Goal: Task Accomplishment & Management: Manage account settings

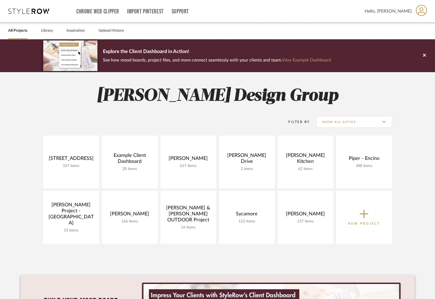
drag, startPoint x: 289, startPoint y: 154, endPoint x: 343, endPoint y: 191, distance: 65.9
click at [0, 0] on link at bounding box center [0, 0] width 0 height 0
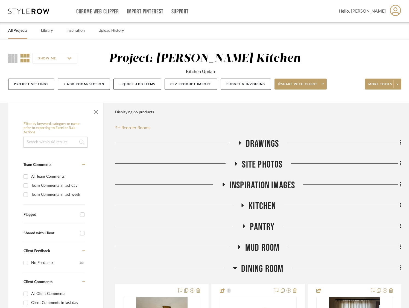
click at [254, 206] on span "Kitchen" at bounding box center [262, 206] width 27 height 12
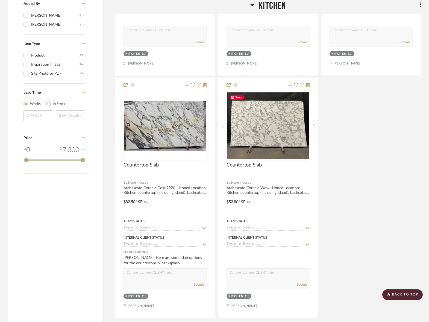
scroll to position [750, 0]
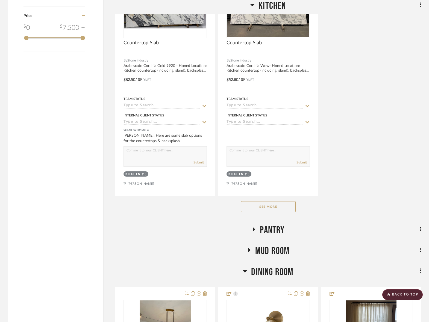
click at [267, 204] on button "See More" at bounding box center [268, 206] width 55 height 11
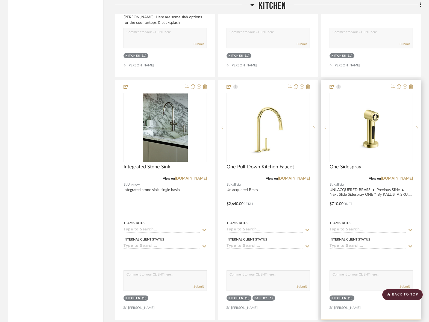
scroll to position [1099, 0]
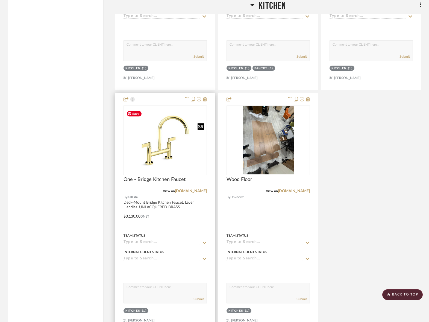
click at [0, 0] on img at bounding box center [0, 0] width 0 height 0
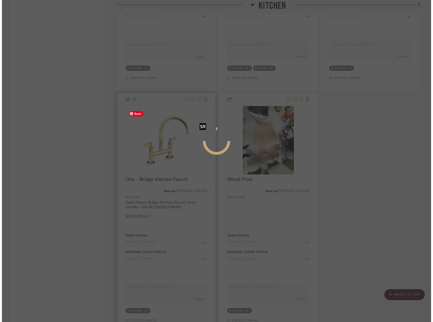
scroll to position [0, 0]
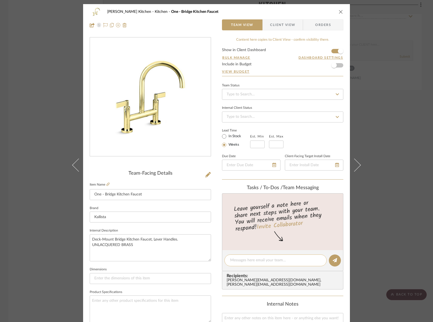
click at [275, 259] on textarea at bounding box center [275, 261] width 91 height 6
type textarea "bridge or single"
click at [339, 11] on icon "close" at bounding box center [341, 12] width 4 height 4
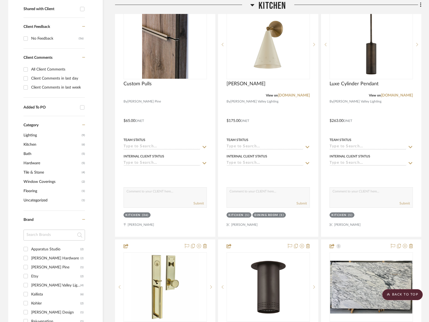
scroll to position [107, 0]
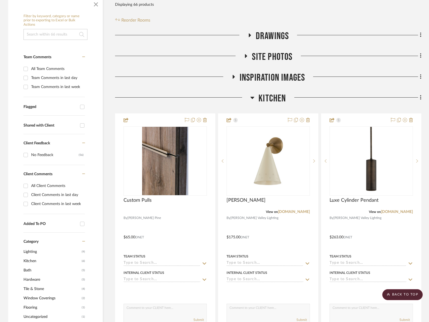
click at [279, 96] on span "Kitchen" at bounding box center [272, 99] width 27 height 12
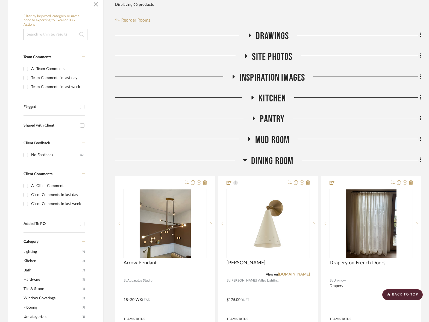
click at [278, 118] on span "Pantry" at bounding box center [272, 120] width 25 height 12
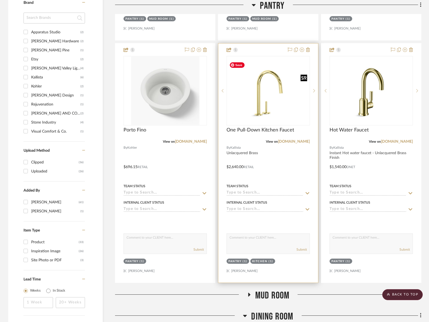
scroll to position [451, 0]
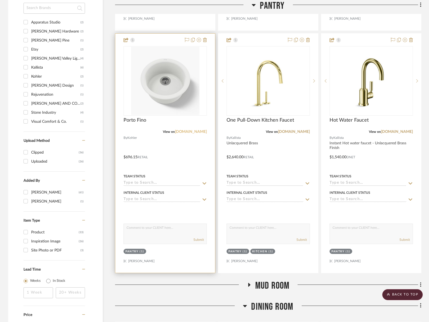
click at [196, 132] on link "kohler.com" at bounding box center [191, 132] width 32 height 4
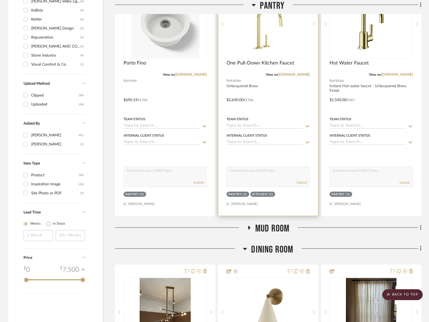
scroll to position [514, 0]
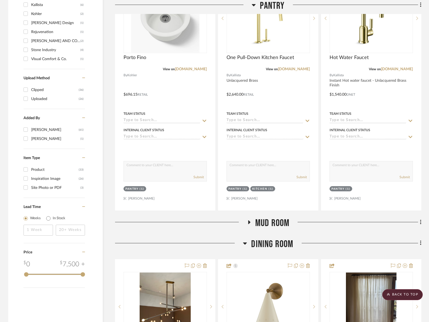
click at [275, 222] on span "Mud Room" at bounding box center [272, 223] width 34 height 12
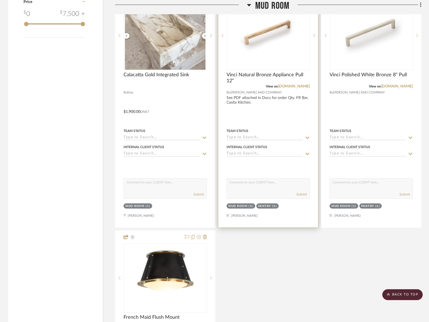
scroll to position [764, 0]
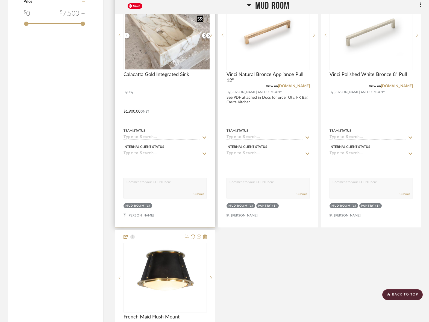
click at [164, 45] on div at bounding box center [165, 35] width 83 height 69
click at [167, 55] on img "0" at bounding box center [165, 35] width 81 height 68
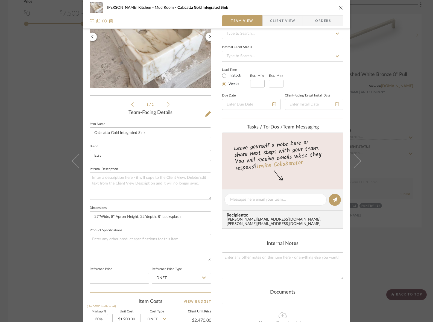
scroll to position [134, 0]
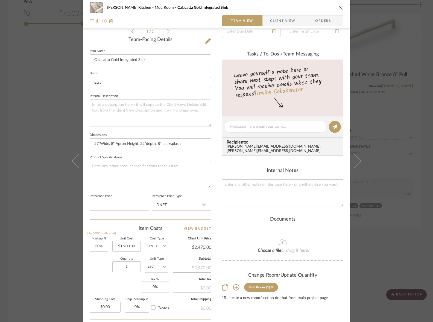
click at [234, 284] on icon at bounding box center [236, 287] width 6 height 6
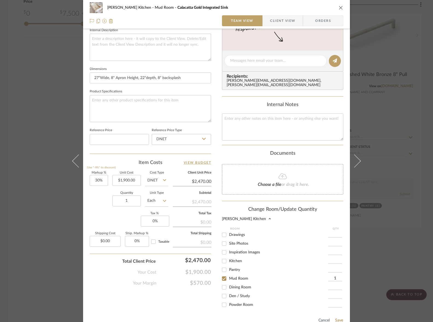
scroll to position [199, 0]
click at [223, 299] on input "Powder Room" at bounding box center [224, 305] width 9 height 9
checkbox input "true"
type input "1"
drag, startPoint x: 223, startPoint y: 277, endPoint x: 301, endPoint y: 297, distance: 80.5
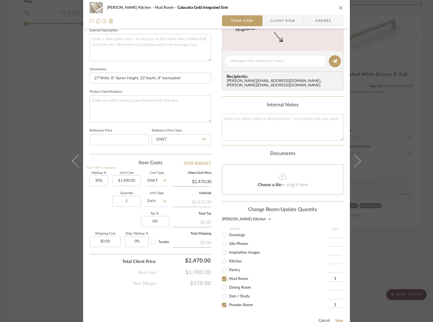
click at [223, 277] on input "Mud Room" at bounding box center [224, 279] width 9 height 9
checkbox input "false"
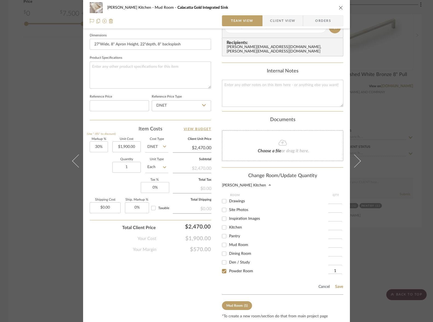
scroll to position [242, 0]
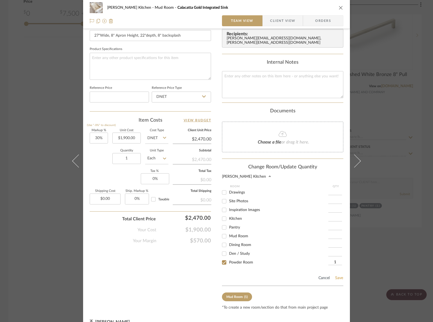
click at [338, 276] on button "Save" at bounding box center [339, 278] width 8 height 4
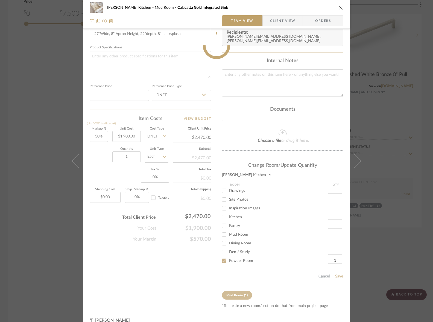
scroll to position [185, 0]
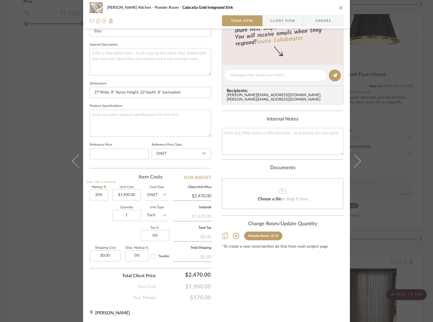
click at [340, 7] on icon "close" at bounding box center [341, 7] width 4 height 4
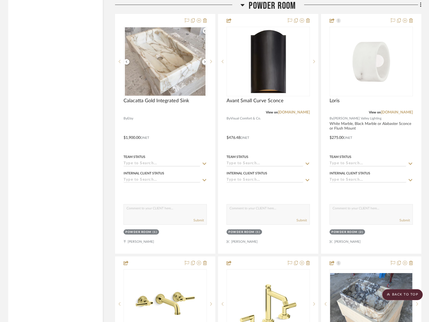
scroll to position [1732, 0]
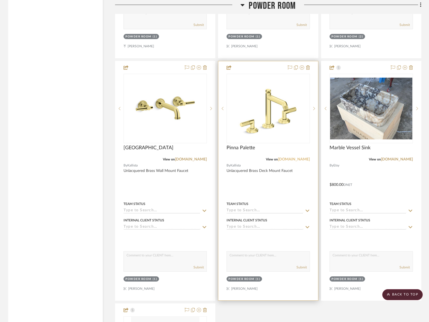
click at [299, 158] on link "kallista.com" at bounding box center [294, 160] width 32 height 4
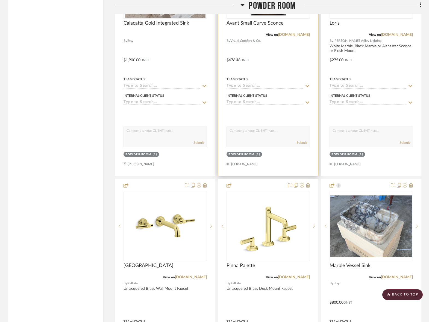
scroll to position [1477, 0]
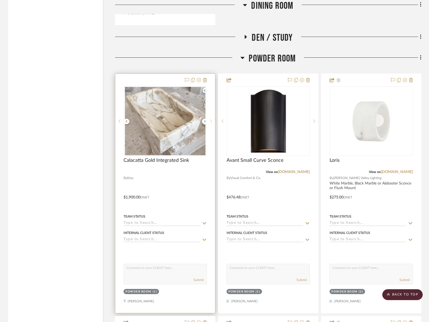
click at [211, 119] on icon at bounding box center [211, 121] width 2 height 4
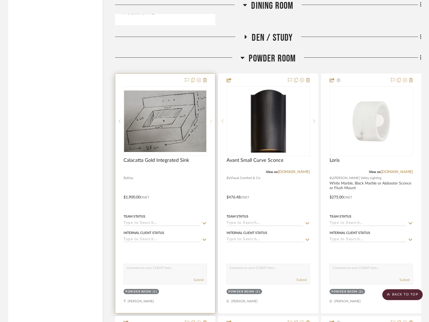
click at [211, 119] on icon at bounding box center [211, 121] width 2 height 4
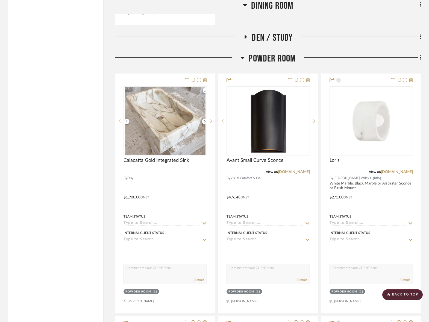
click at [275, 58] on span "Powder Room" at bounding box center [272, 59] width 47 height 12
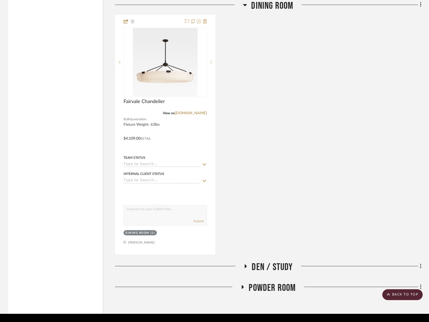
scroll to position [1263, 0]
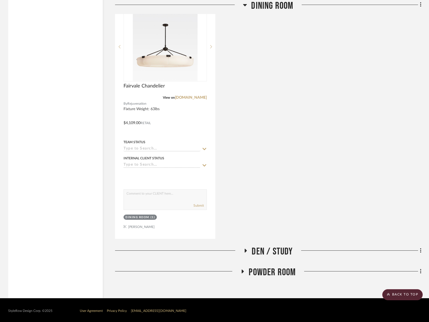
click at [270, 247] on span "Den / Study" at bounding box center [272, 252] width 41 height 12
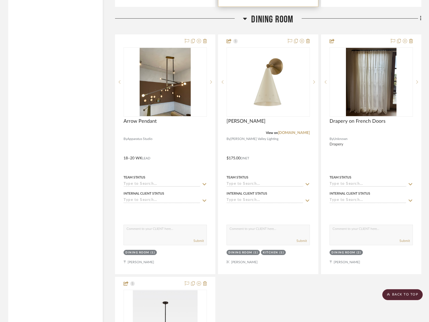
scroll to position [903, 0]
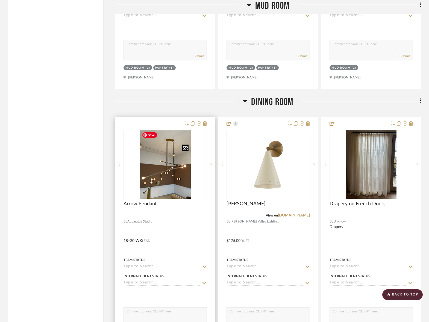
click at [156, 152] on img "0" at bounding box center [165, 164] width 51 height 68
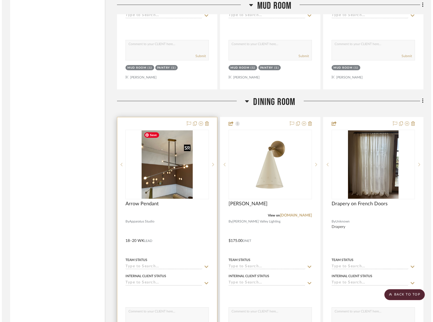
scroll to position [0, 0]
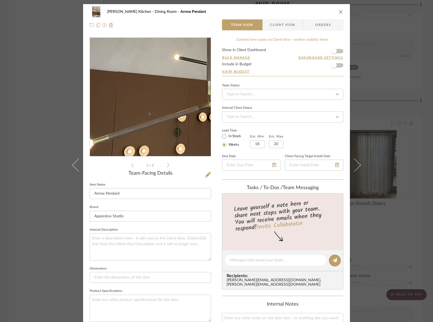
click at [132, 105] on img "0" at bounding box center [150, 97] width 89 height 119
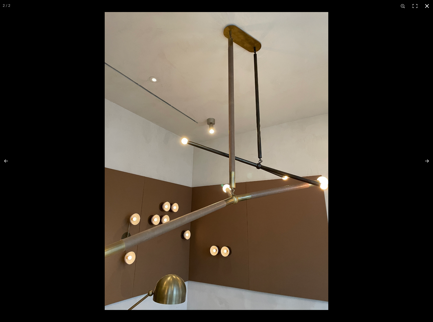
click at [428, 6] on button at bounding box center [427, 6] width 12 height 12
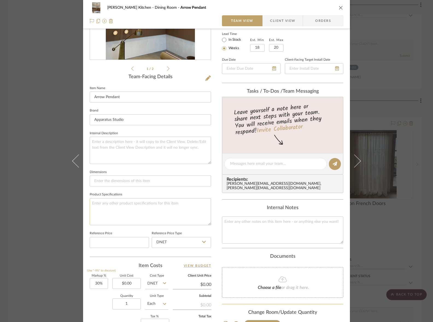
scroll to position [113, 0]
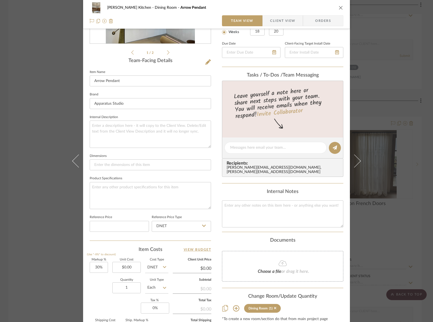
drag, startPoint x: 339, startPoint y: 6, endPoint x: 286, endPoint y: 112, distance: 117.9
click at [339, 6] on icon "close" at bounding box center [341, 7] width 4 height 4
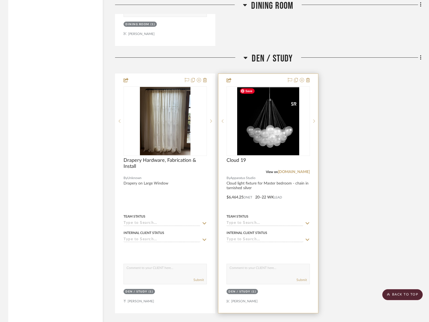
scroll to position [1509, 0]
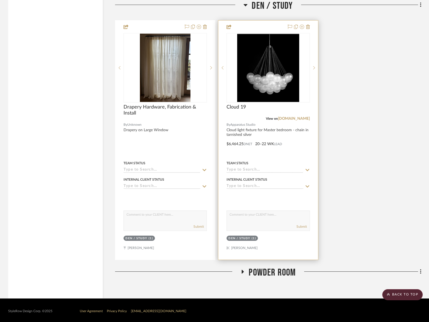
click at [237, 168] on input at bounding box center [265, 170] width 77 height 5
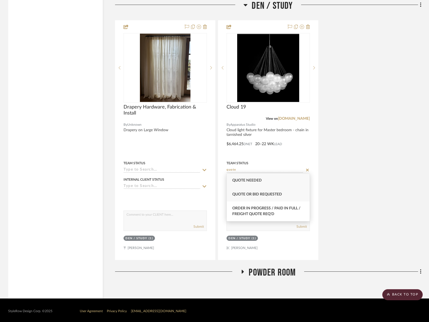
type input "quote"
click at [242, 194] on span "Quote or Bid Requested" at bounding box center [257, 195] width 50 height 4
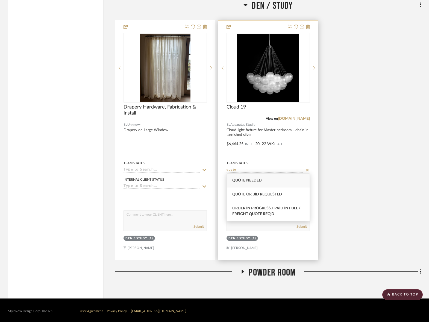
type input "10/14/2025"
type input "Quote or Bid Requested"
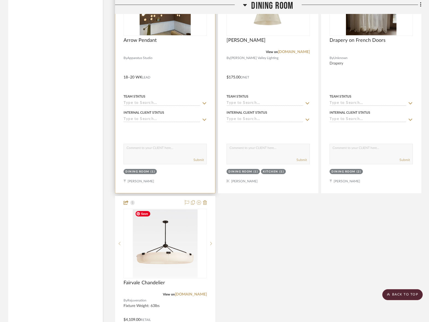
scroll to position [1055, 0]
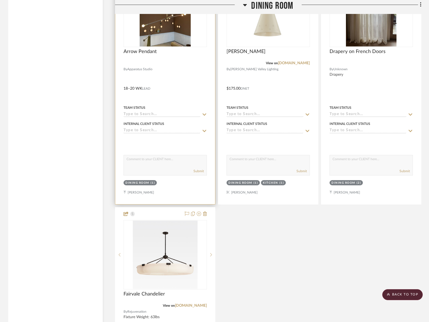
click at [144, 113] on input at bounding box center [162, 114] width 77 height 5
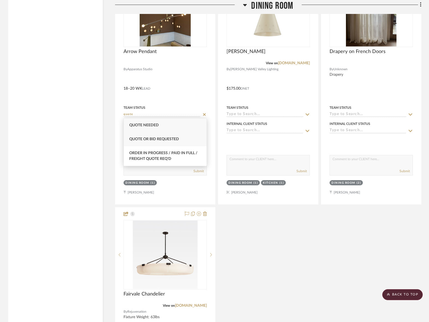
type input "quote"
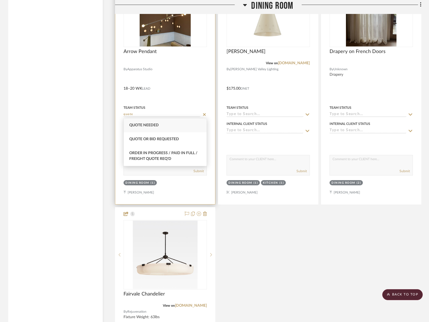
drag, startPoint x: 155, startPoint y: 140, endPoint x: 167, endPoint y: 140, distance: 11.5
click at [155, 140] on span "Quote or Bid Requested" at bounding box center [154, 139] width 50 height 4
type input "10/14/2025"
type input "Quote or Bid Requested"
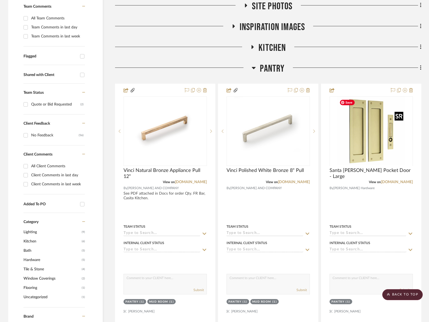
scroll to position [53, 0]
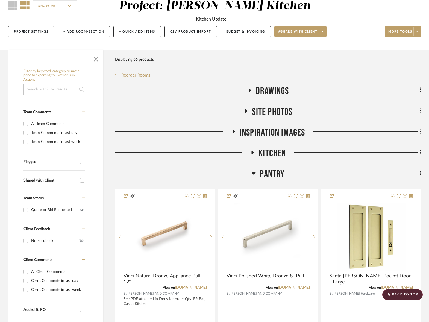
click at [273, 172] on span "Pantry" at bounding box center [272, 174] width 25 height 12
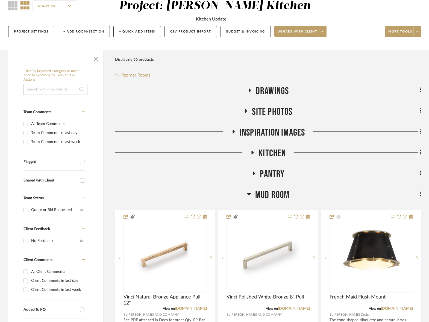
click at [275, 195] on span "Mud Room" at bounding box center [272, 195] width 34 height 12
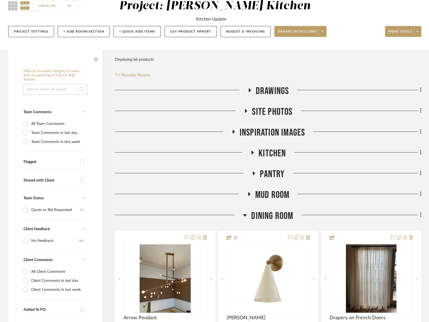
click at [280, 214] on span "Dining Room" at bounding box center [272, 216] width 42 height 12
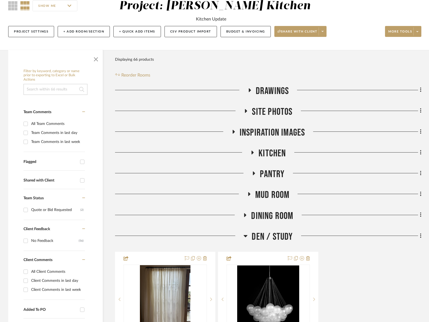
click at [283, 234] on span "Den / Study" at bounding box center [272, 237] width 41 height 12
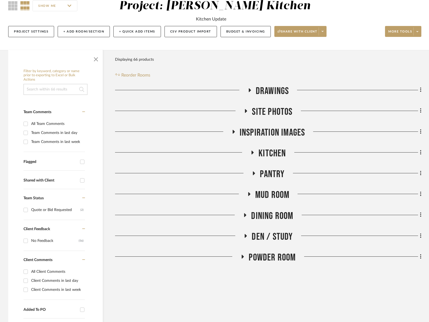
click at [285, 263] on span "Powder Room" at bounding box center [272, 258] width 47 height 12
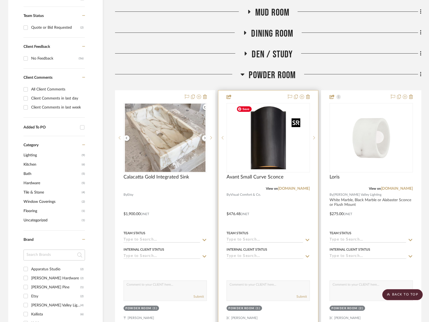
scroll to position [235, 0]
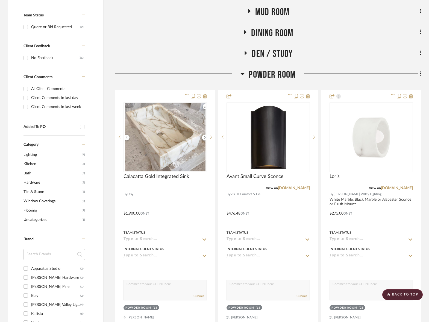
click at [280, 77] on span "Powder Room" at bounding box center [272, 75] width 47 height 12
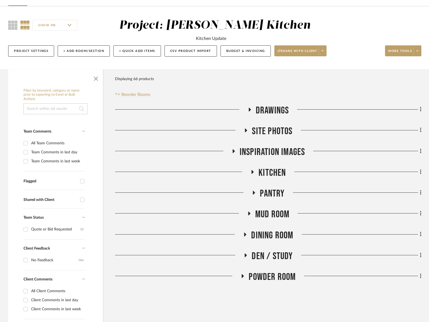
scroll to position [31, 0]
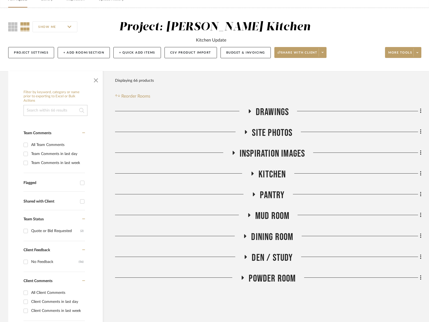
click at [43, 143] on div "All Team Comments" at bounding box center [57, 145] width 53 height 9
click at [30, 143] on input "All Team Comments" at bounding box center [25, 145] width 9 height 9
checkbox input "true"
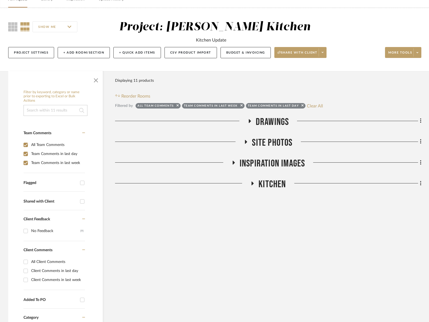
click at [280, 118] on span "Drawings" at bounding box center [272, 122] width 33 height 12
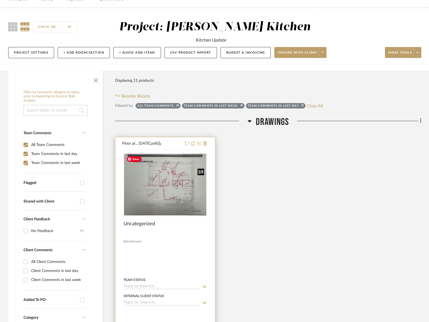
click at [0, 0] on img at bounding box center [0, 0] width 0 height 0
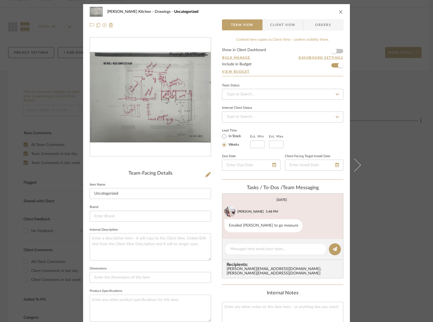
click at [340, 14] on icon "close" at bounding box center [341, 12] width 4 height 4
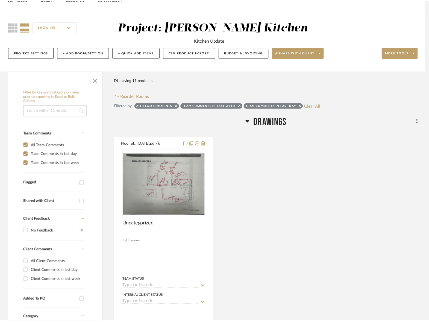
scroll to position [31, 0]
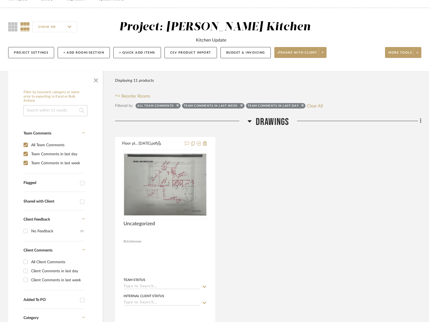
drag, startPoint x: 277, startPoint y: 126, endPoint x: 277, endPoint y: 141, distance: 14.5
click at [277, 126] on span "Drawings" at bounding box center [272, 122] width 33 height 12
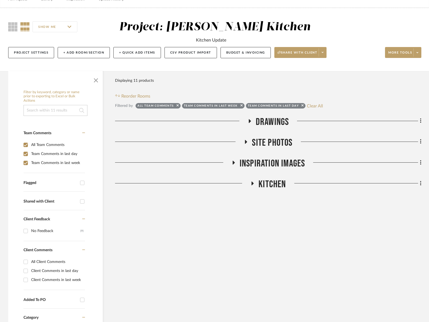
drag, startPoint x: 273, startPoint y: 142, endPoint x: 262, endPoint y: 145, distance: 12.0
click at [273, 142] on span "Site Photos" at bounding box center [272, 143] width 40 height 12
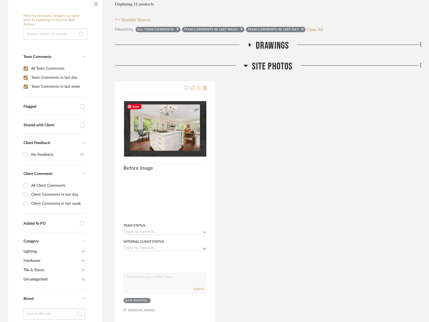
scroll to position [111, 0]
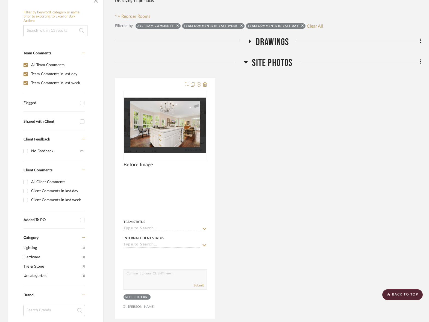
click at [275, 60] on span "Site Photos" at bounding box center [272, 63] width 40 height 12
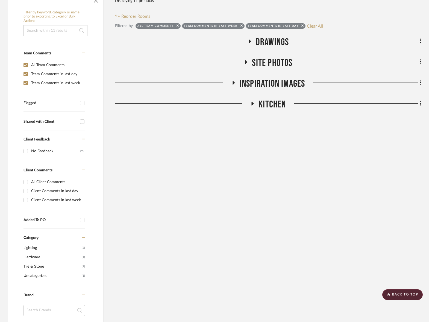
click at [280, 113] on div "Filter Products Displaying 11 products Reorder Rooms Filtered by All Team Comme…" at bounding box center [268, 277] width 307 height 572
click at [275, 104] on span "Kitchen" at bounding box center [272, 105] width 27 height 12
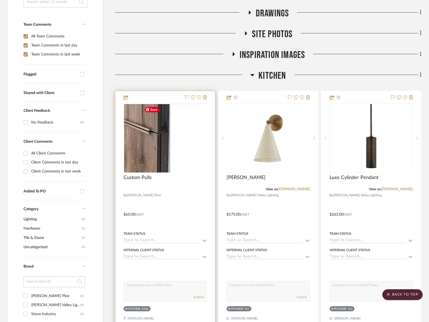
scroll to position [152, 0]
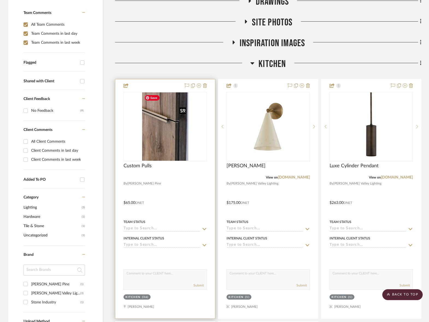
click at [170, 144] on img "0" at bounding box center [165, 126] width 46 height 68
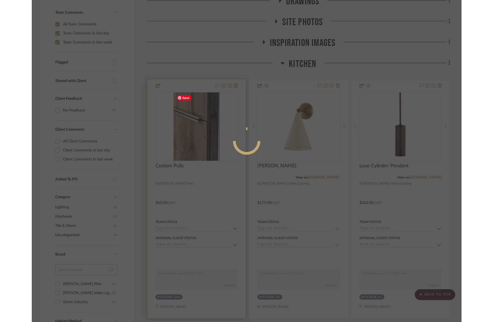
scroll to position [0, 0]
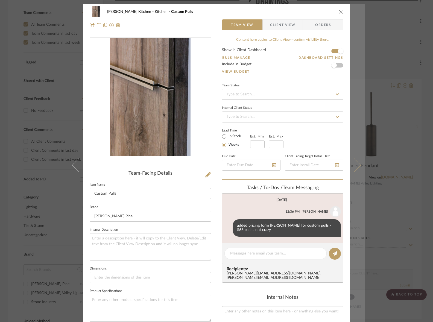
click at [354, 167] on icon at bounding box center [354, 165] width 13 height 13
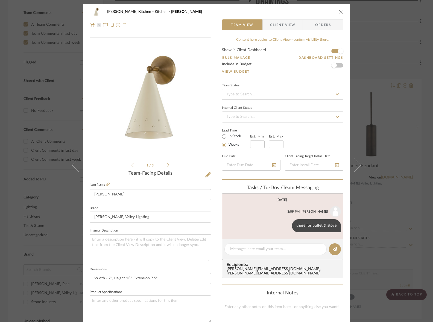
click at [354, 167] on icon at bounding box center [354, 165] width 13 height 13
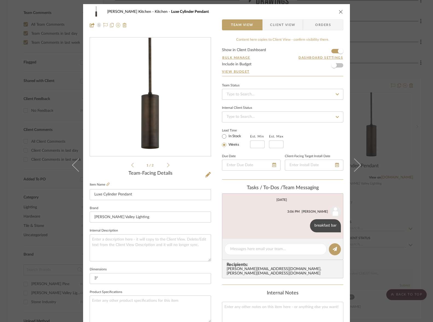
click at [354, 167] on icon at bounding box center [354, 165] width 13 height 13
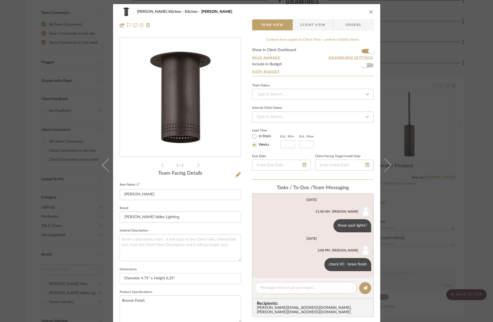
click at [302, 291] on div at bounding box center [305, 288] width 102 height 12
click at [306, 288] on textarea at bounding box center [305, 288] width 91 height 6
paste textarea "https://www.visualcomfort.com/melange-mini-monopoint-flush-mount-kw4018/#2461=3…"
type textarea "https://www.visualcomfort.com/melange-mini-monopoint-flush-mount-kw4018/#2461=3…"
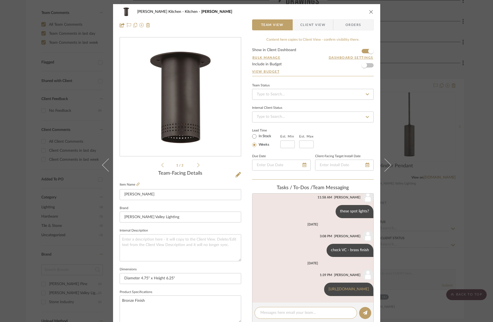
scroll to position [19, 0]
click at [365, 10] on div "McNeil Kitchen Kitchen Berg" at bounding box center [247, 11] width 254 height 11
click at [369, 11] on icon "close" at bounding box center [371, 12] width 4 height 4
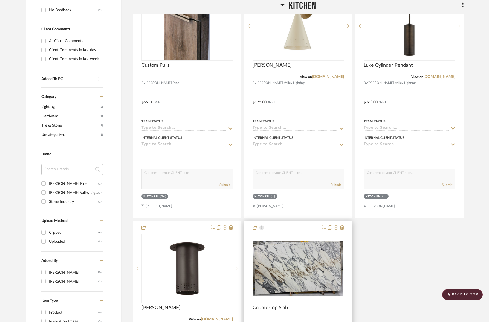
scroll to position [313, 0]
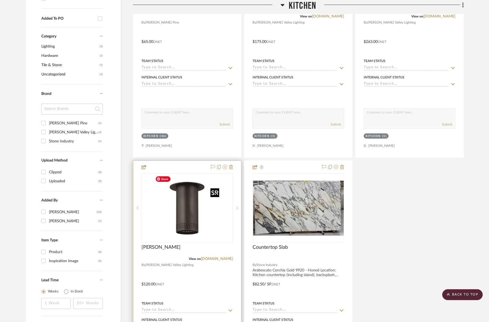
click at [0, 0] on img at bounding box center [0, 0] width 0 height 0
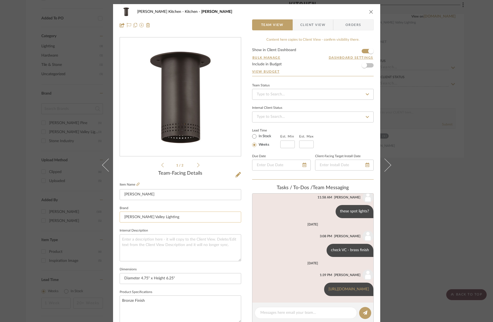
scroll to position [19, 0]
click at [293, 299] on textarea at bounding box center [305, 313] width 91 height 6
paste textarea "https://www.visualcomfort.com/precision-short-monopoint-flush-mount-kw4053/?sel…"
type textarea "very similar - https://www.visualcomfort.com/precision-short-monopoint-flush-mo…"
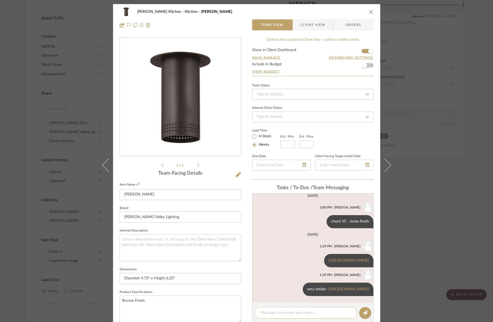
scroll to position [57, 0]
click at [369, 12] on icon "close" at bounding box center [371, 12] width 4 height 4
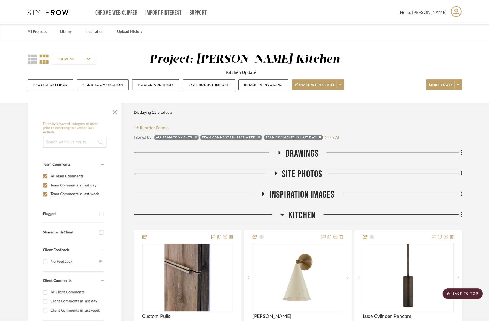
scroll to position [313, 0]
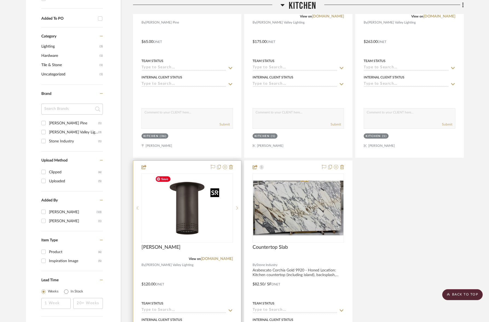
click at [179, 233] on img "0" at bounding box center [187, 208] width 68 height 68
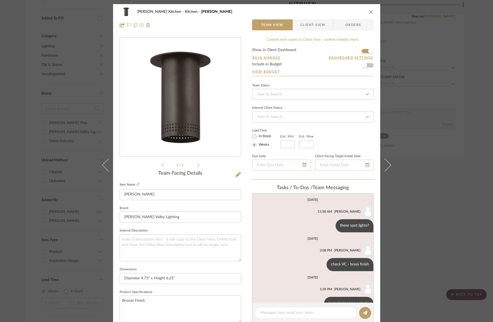
scroll to position [57, 0]
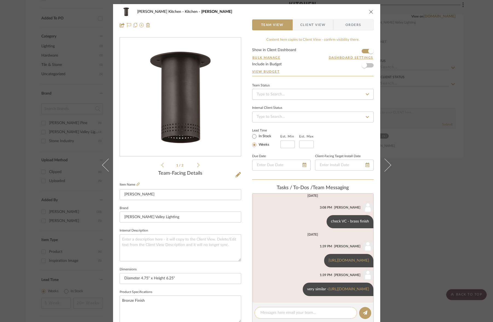
click at [272, 299] on textarea at bounding box center [305, 313] width 91 height 6
paste textarea "https://www.hvlgroup.com/Product/CB2405-AGB/"
type textarea "4.5" diameter x 3.5" H - https://www.hvlgroup.com/Product/CB2405-AGB/"
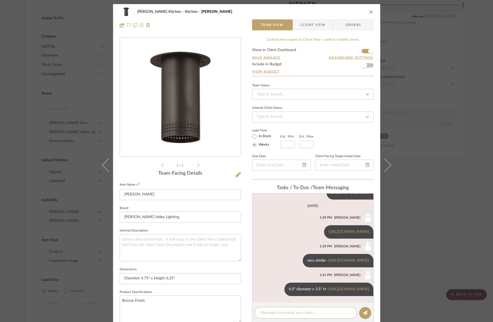
scroll to position [90, 0]
paste textarea "https://www.hvlgroup.com/Product/9081-AGB/"
type textarea "little globe - https://www.hvlgroup.com/Product/9081-AGB/"
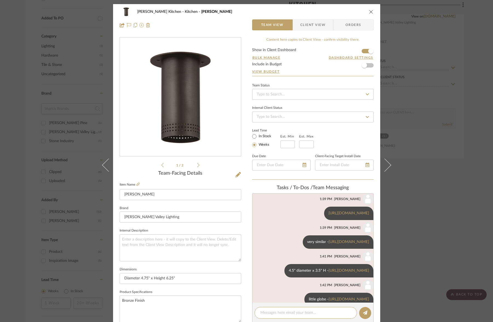
scroll to position [124, 0]
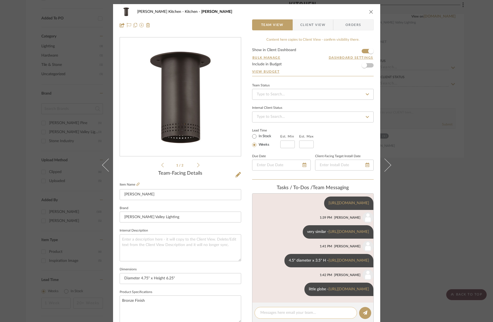
click at [272, 299] on div at bounding box center [305, 313] width 102 height 12
click at [272, 299] on textarea at bounding box center [305, 313] width 91 height 6
paste textarea "https://www.hvlgroup.com/Product/2205-AGB/"
type textarea "4.75" diameter x 7.75"H - https://www.hvlgroup.com/Product/2205-AGB/"
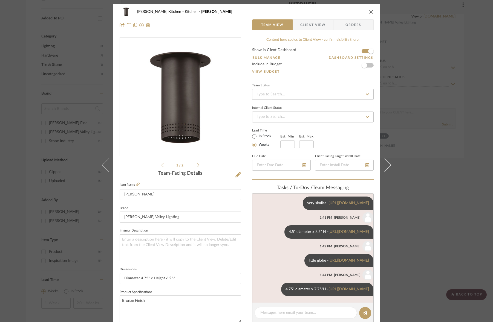
click at [369, 12] on icon "close" at bounding box center [371, 12] width 4 height 4
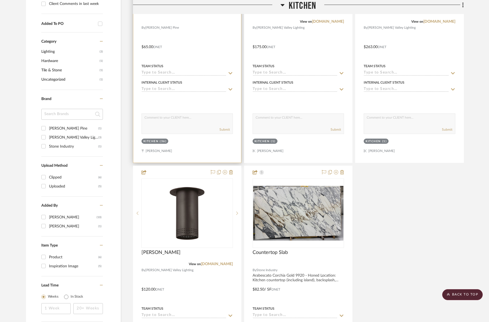
scroll to position [197, 0]
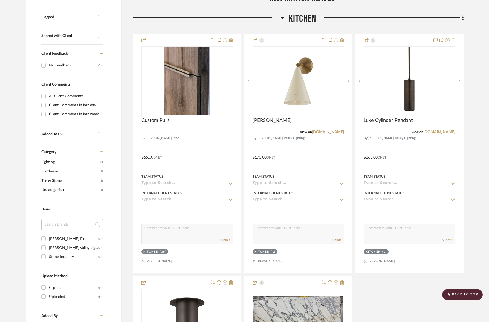
click at [299, 16] on span "Kitchen" at bounding box center [302, 19] width 27 height 12
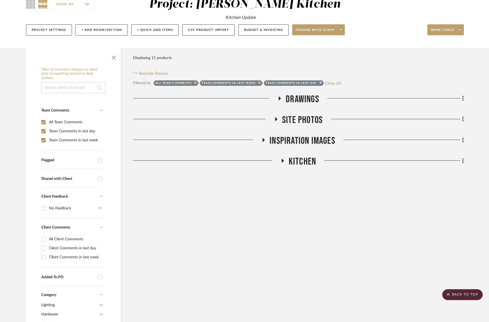
scroll to position [38, 0]
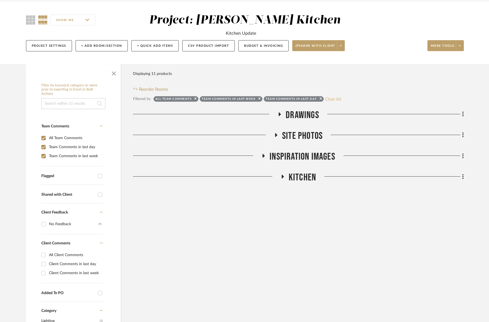
click at [338, 98] on button "Clear All" at bounding box center [333, 98] width 16 height 7
checkbox input "false"
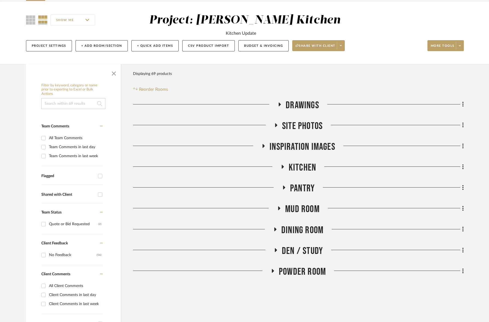
click at [310, 274] on span "Powder Room" at bounding box center [302, 272] width 47 height 12
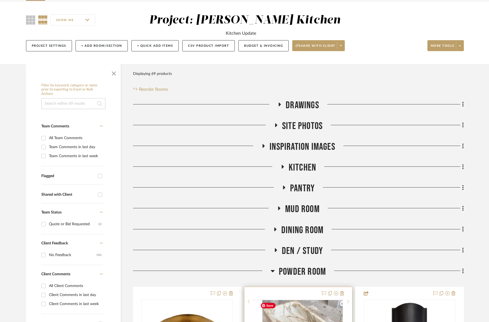
scroll to position [249, 0]
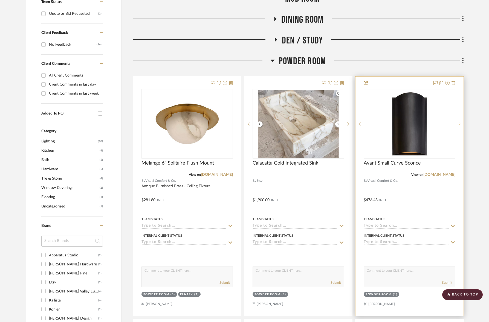
click at [434, 125] on sr-next-btn at bounding box center [459, 124] width 8 height 4
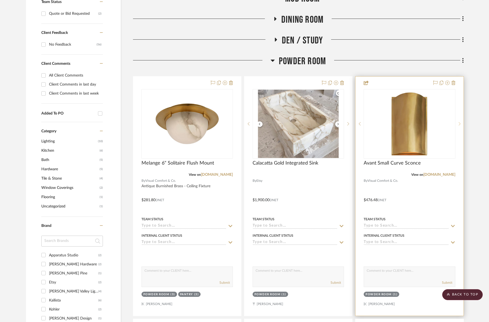
click at [434, 125] on sr-next-btn at bounding box center [459, 124] width 8 height 4
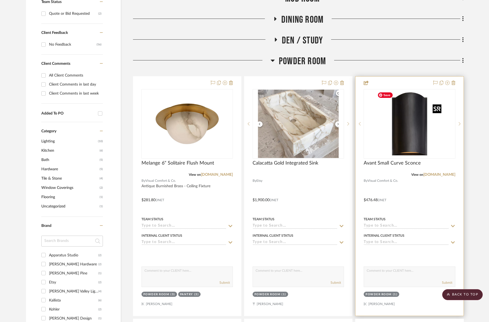
click at [421, 135] on img "0" at bounding box center [409, 124] width 68 height 68
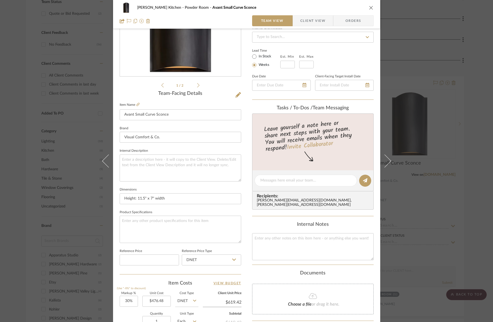
scroll to position [146, 0]
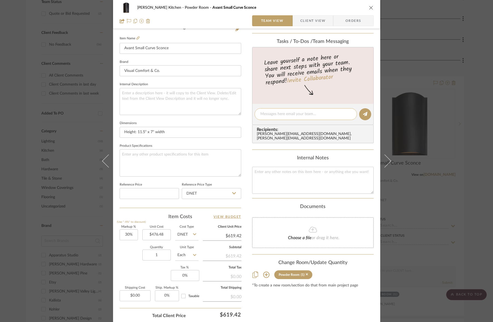
click at [299, 115] on textarea at bounding box center [305, 114] width 91 height 6
drag, startPoint x: 263, startPoint y: 114, endPoint x: 241, endPoint y: 115, distance: 21.9
click at [241, 115] on div "McNeil Kitchen Powder Room Avant Small Curve Sconce Team View Client View Order…" at bounding box center [246, 110] width 267 height 505
type textarea "something like this for powder sconce?"
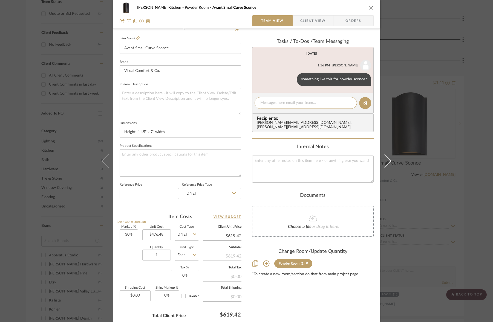
click at [370, 9] on icon "close" at bounding box center [371, 7] width 4 height 4
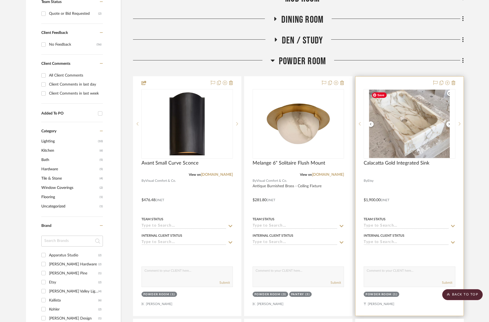
scroll to position [320, 0]
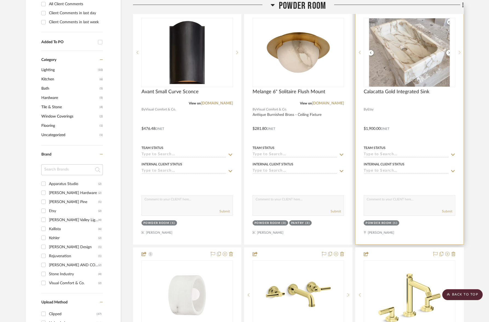
click at [434, 54] on icon at bounding box center [459, 53] width 2 height 4
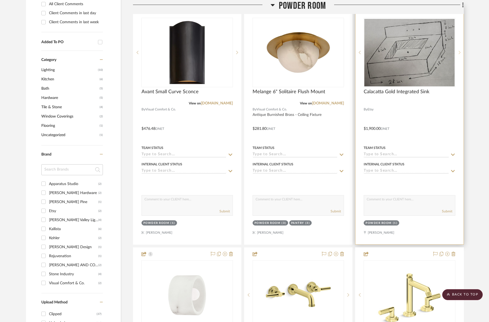
click at [434, 54] on icon at bounding box center [459, 53] width 2 height 4
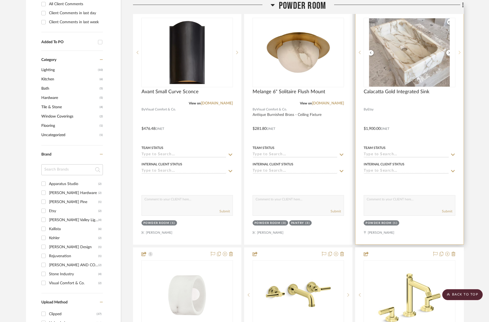
click at [434, 54] on icon at bounding box center [459, 53] width 2 height 4
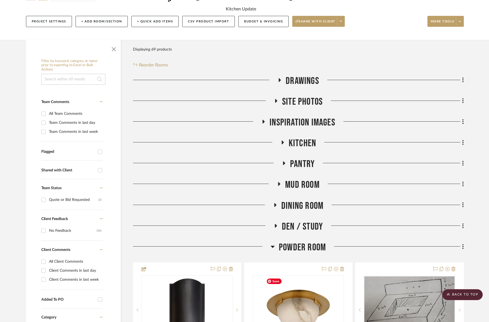
scroll to position [0, 0]
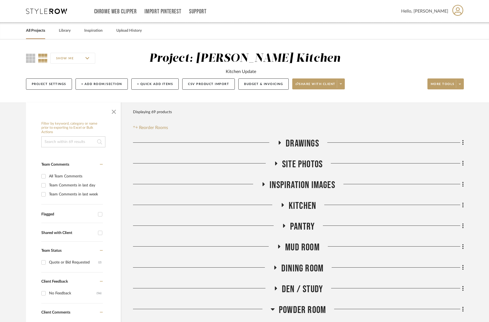
click at [309, 180] on span "Inspiration Images" at bounding box center [302, 185] width 66 height 12
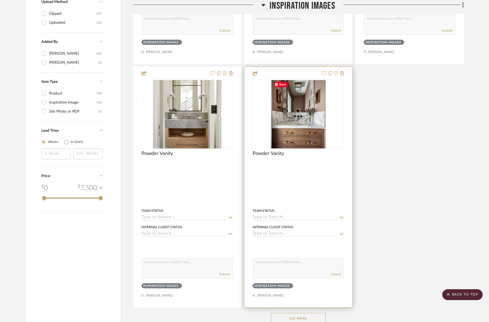
scroll to position [651, 0]
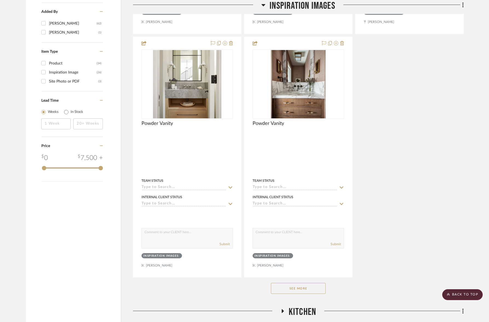
click at [295, 290] on button "See More" at bounding box center [298, 288] width 55 height 11
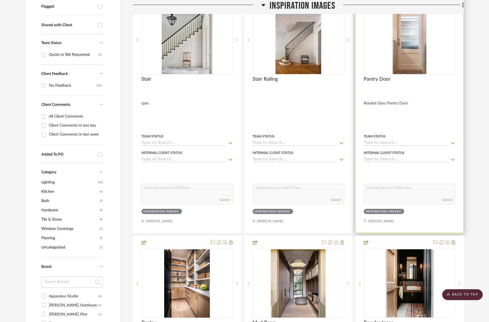
scroll to position [251, 0]
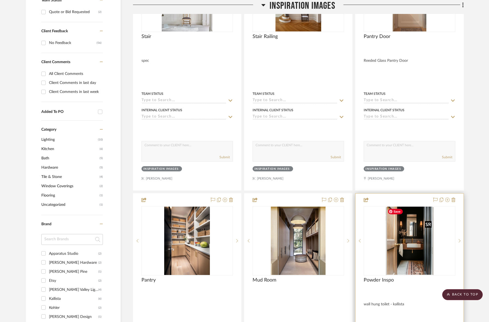
click at [416, 247] on img "0" at bounding box center [409, 241] width 48 height 68
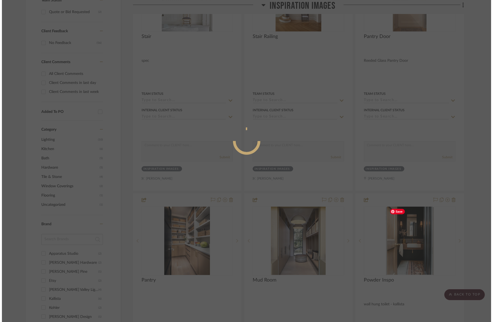
scroll to position [0, 0]
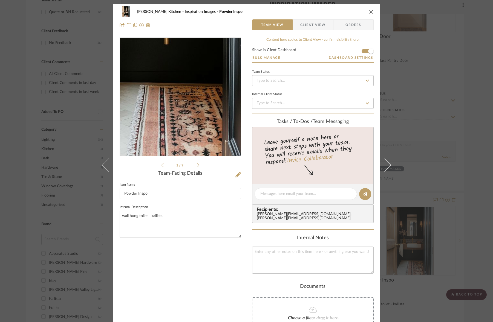
click at [188, 136] on img "0" at bounding box center [180, 97] width 84 height 119
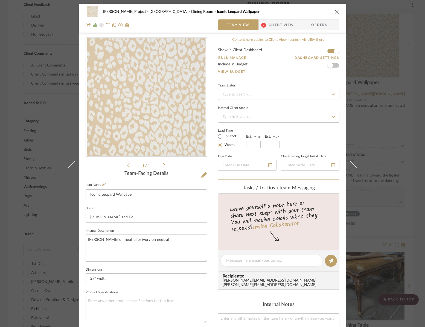
scroll to position [179, 0]
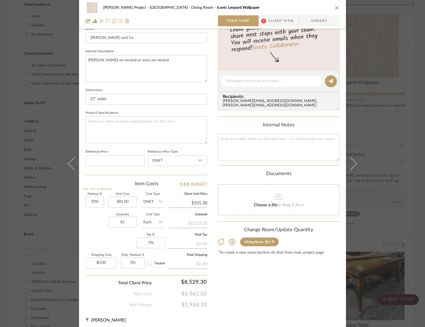
drag, startPoint x: 338, startPoint y: 10, endPoint x: 335, endPoint y: 8, distance: 3.4
click at [338, 10] on div "[PERSON_NAME] Project - [GEOGRAPHIC_DATA] Dining Room Iconic Leopard Wallpaper …" at bounding box center [212, 14] width 267 height 29
click at [335, 8] on icon "close" at bounding box center [337, 7] width 4 height 4
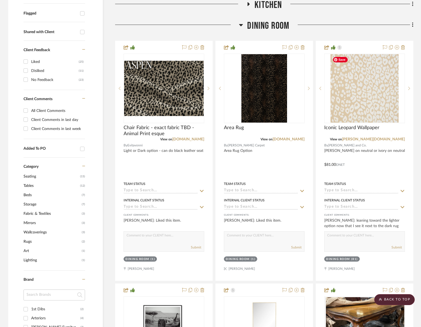
scroll to position [21, 0]
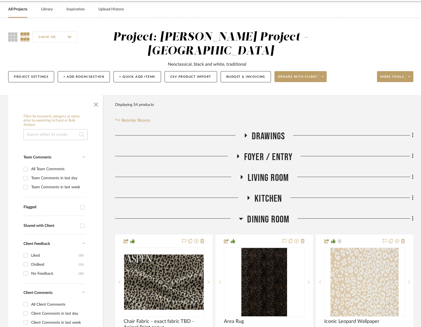
click at [263, 216] on span "Dining Room" at bounding box center [268, 220] width 42 height 12
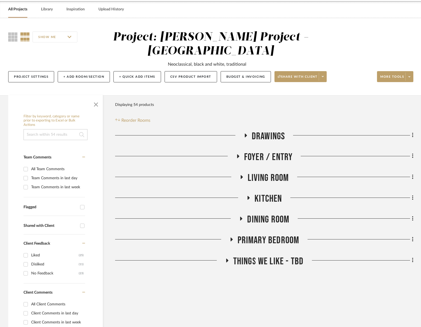
click at [268, 196] on span "Kitchen" at bounding box center [268, 199] width 27 height 12
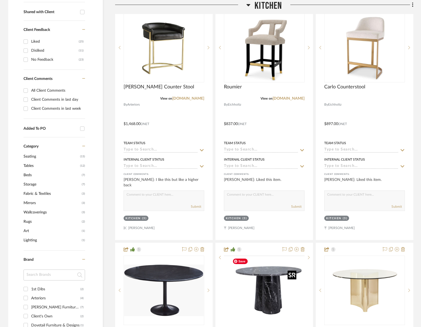
scroll to position [325, 0]
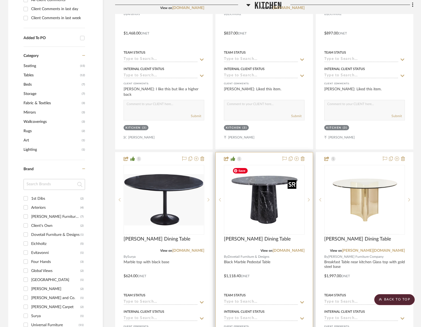
click at [266, 203] on img "0" at bounding box center [264, 199] width 68 height 68
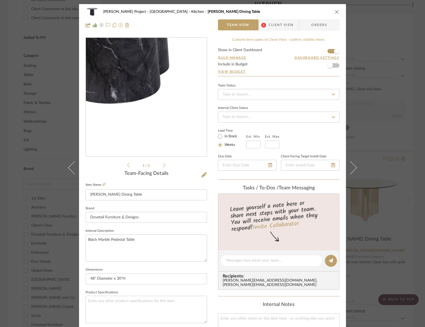
click at [160, 139] on img "0" at bounding box center [146, 97] width 119 height 119
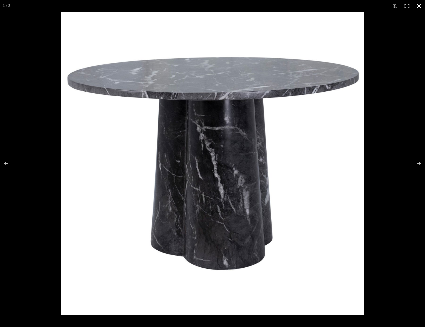
click at [421, 8] on button at bounding box center [419, 6] width 12 height 12
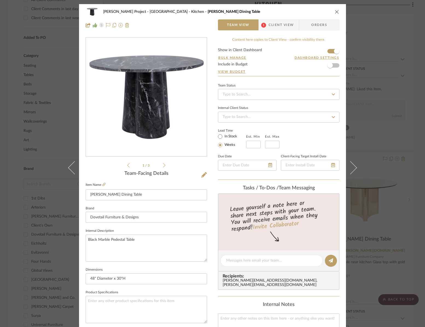
click at [335, 10] on icon "close" at bounding box center [337, 12] width 4 height 4
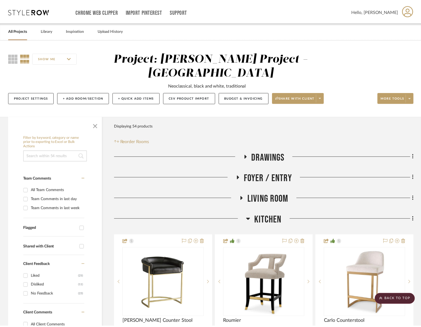
scroll to position [325, 0]
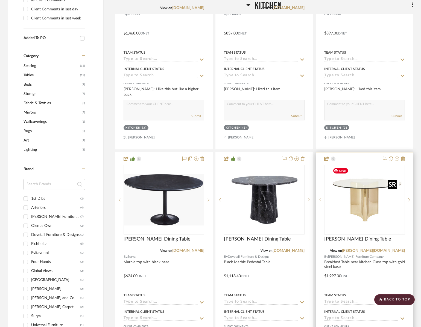
click at [365, 209] on div at bounding box center [364, 199] width 81 height 69
click at [364, 210] on img "0" at bounding box center [365, 199] width 68 height 68
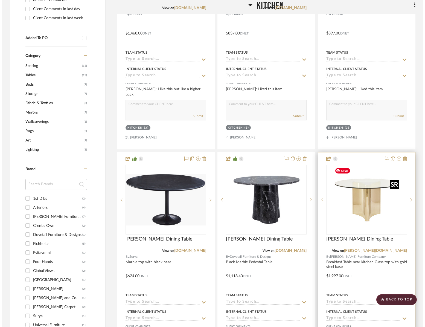
scroll to position [0, 0]
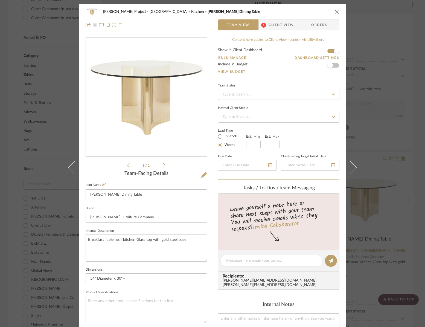
click at [161, 167] on li "1 / 2" at bounding box center [146, 165] width 33 height 7
click at [164, 166] on div "1 / 2" at bounding box center [146, 102] width 121 height 131
click at [160, 166] on li "1 / 2" at bounding box center [146, 165] width 33 height 7
click at [159, 166] on li "1 / 2" at bounding box center [146, 165] width 33 height 7
click at [163, 166] on icon at bounding box center [164, 165] width 2 height 4
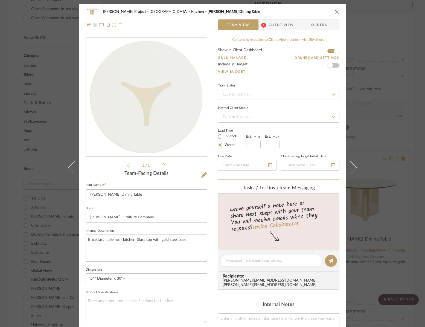
click at [127, 165] on icon at bounding box center [128, 165] width 2 height 5
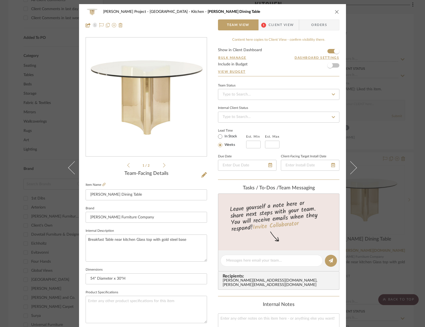
click at [335, 11] on icon "close" at bounding box center [337, 12] width 4 height 4
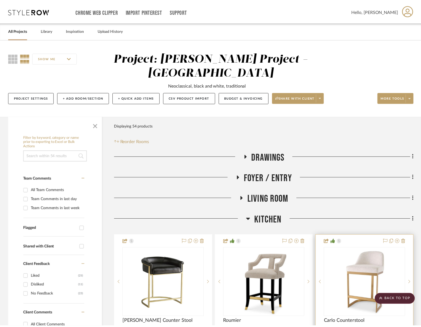
scroll to position [325, 0]
